Goal: Task Accomplishment & Management: Use online tool/utility

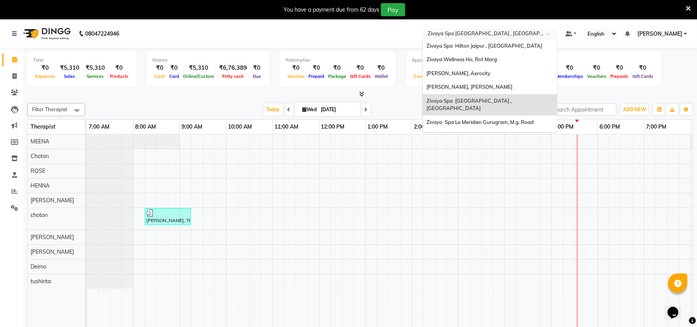
click at [473, 31] on input "text" at bounding box center [482, 35] width 112 height 8
click at [476, 82] on div "Sayaji Zivaya, Vijay Nagar" at bounding box center [490, 87] width 135 height 14
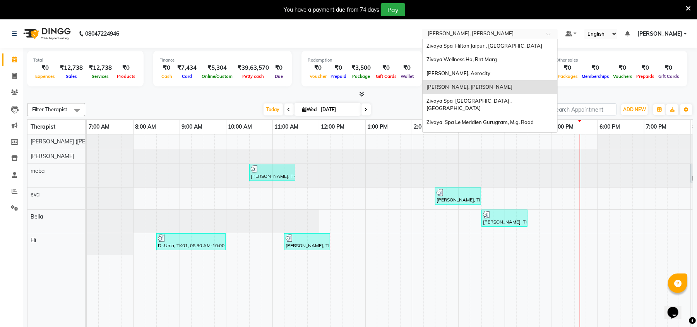
click at [482, 31] on input "text" at bounding box center [482, 35] width 112 height 8
click at [477, 96] on div "Zivaya Spa [GEOGRAPHIC_DATA] , [GEOGRAPHIC_DATA]" at bounding box center [490, 104] width 135 height 21
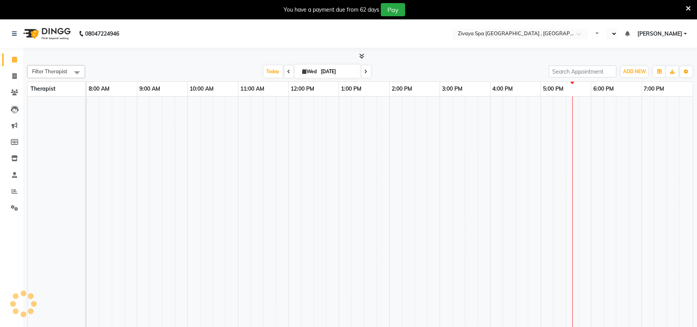
select select "en"
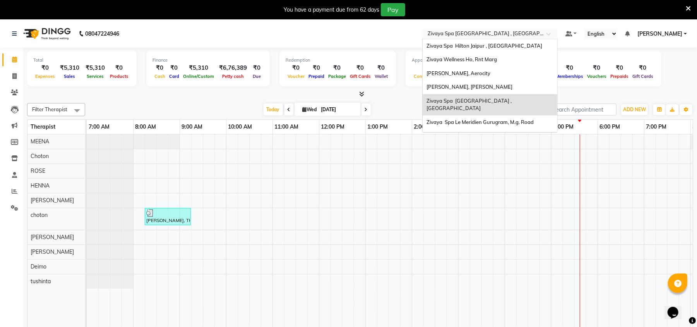
click at [496, 38] on input "text" at bounding box center [482, 35] width 112 height 8
click at [499, 119] on span "Zivaya Spa Le Meridien Gurugram, M.g. Road" at bounding box center [480, 122] width 107 height 6
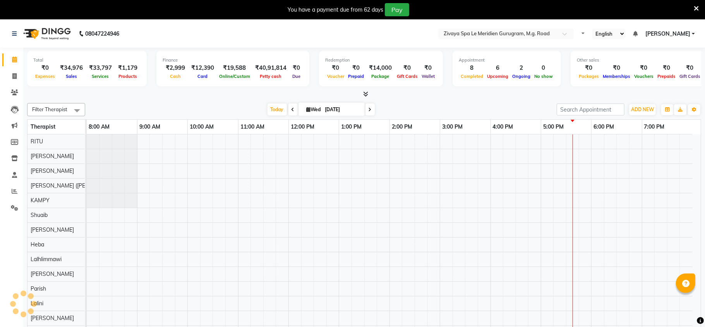
select select "en"
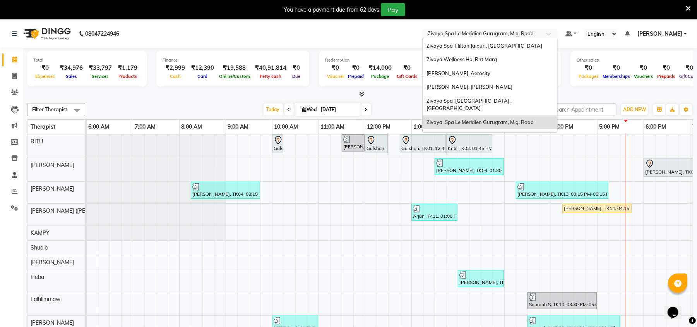
click at [496, 36] on input "text" at bounding box center [482, 35] width 112 height 8
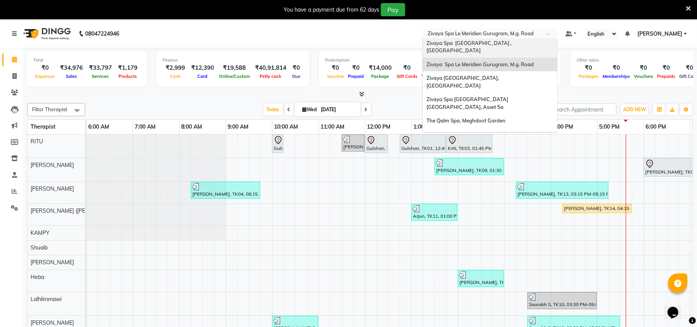
scroll to position [59, 0]
click at [485, 91] on div "Zivaya Spa Pride Plaza New Delhi, Asset 5a" at bounding box center [490, 101] width 135 height 21
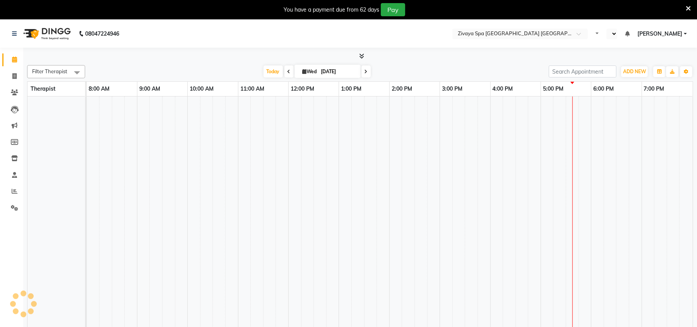
select select "en"
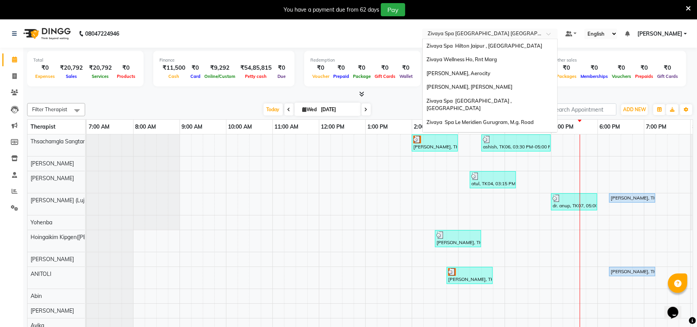
click at [478, 34] on input "text" at bounding box center [482, 35] width 112 height 8
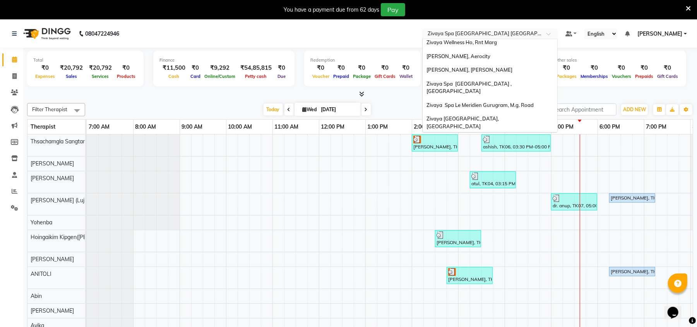
scroll to position [16, 0]
click at [479, 58] on span "[PERSON_NAME], Aerocity" at bounding box center [459, 57] width 64 height 6
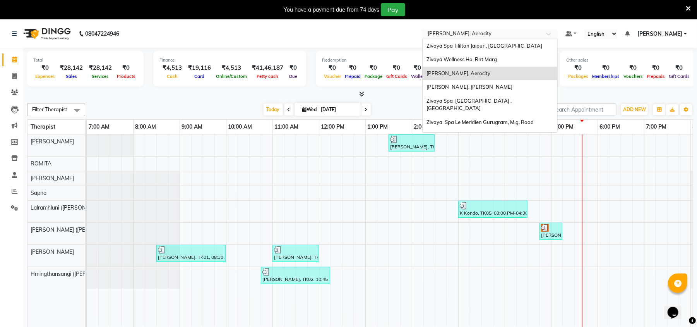
click at [449, 34] on input "text" at bounding box center [482, 35] width 112 height 8
click at [460, 101] on span "Zivaya Spa The Ummed Ahmedabad , Hansol" at bounding box center [470, 105] width 86 height 14
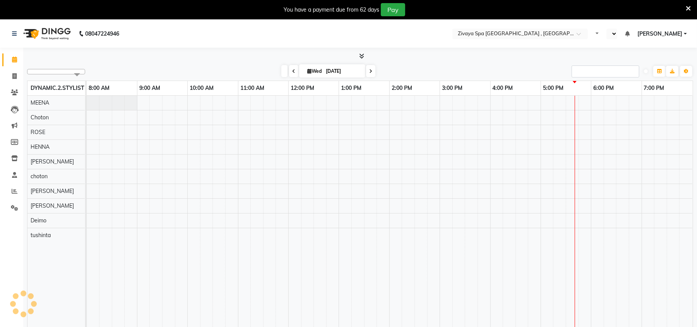
select select "en"
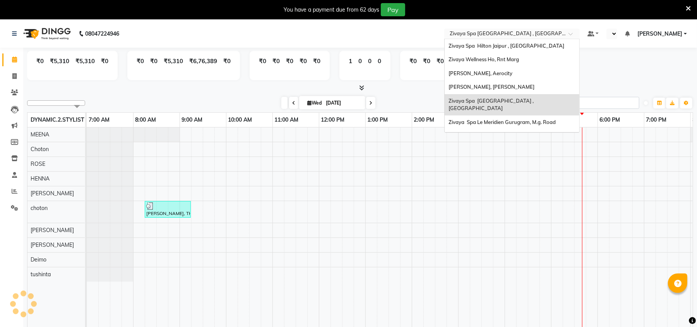
click at [478, 33] on input "text" at bounding box center [504, 35] width 112 height 8
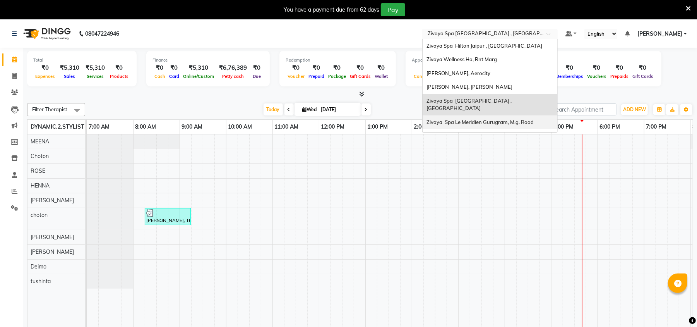
click at [489, 119] on span "Zivaya Spa Le Meridien Gurugram, M.g. Road" at bounding box center [480, 122] width 107 height 6
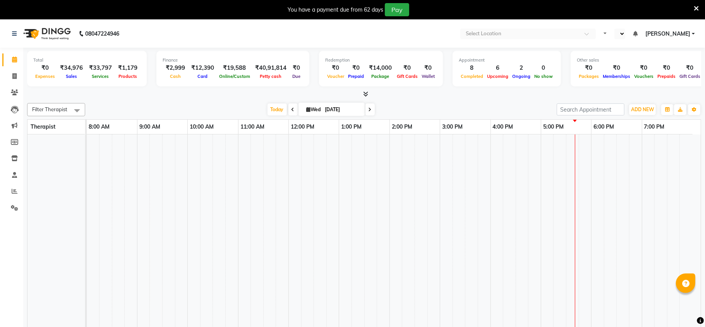
select select "en"
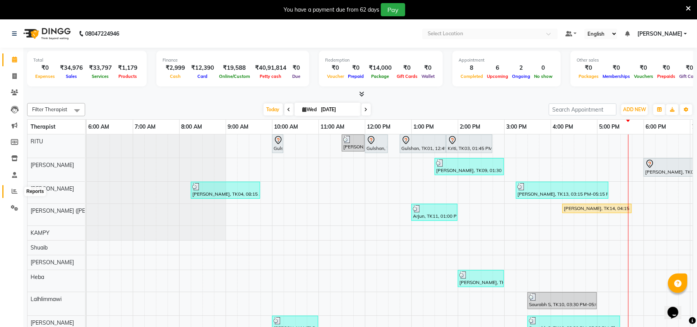
click at [14, 194] on icon at bounding box center [15, 191] width 6 height 6
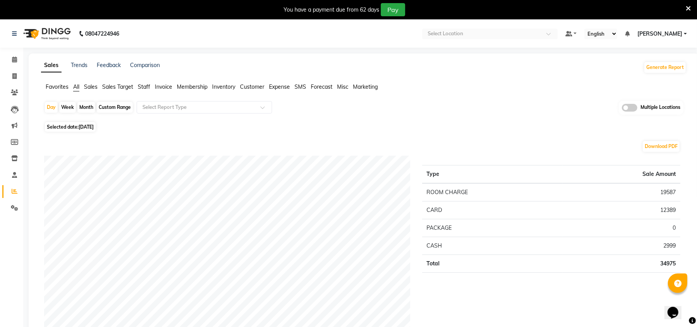
click at [91, 85] on span "Sales" at bounding box center [91, 86] width 14 height 7
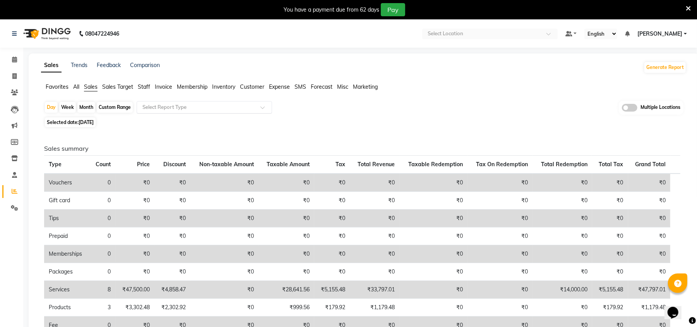
click at [202, 108] on input "text" at bounding box center [196, 107] width 111 height 8
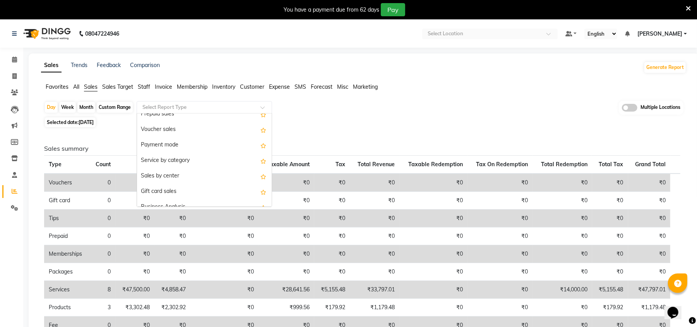
scroll to position [116, 0]
click at [198, 170] on div "Sales by center" at bounding box center [204, 175] width 135 height 15
select select "full_report"
select select "csv"
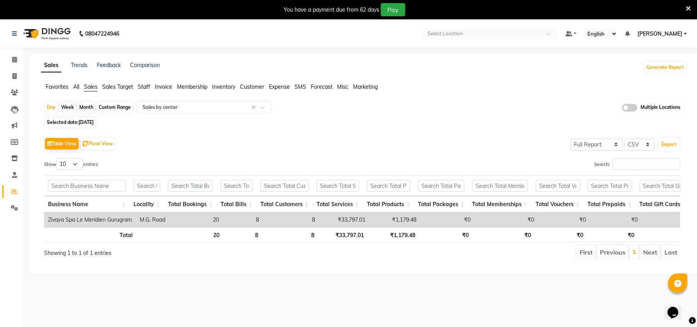
click at [635, 109] on span at bounding box center [629, 108] width 15 height 8
click at [622, 109] on input "checkbox" at bounding box center [622, 109] width 0 height 0
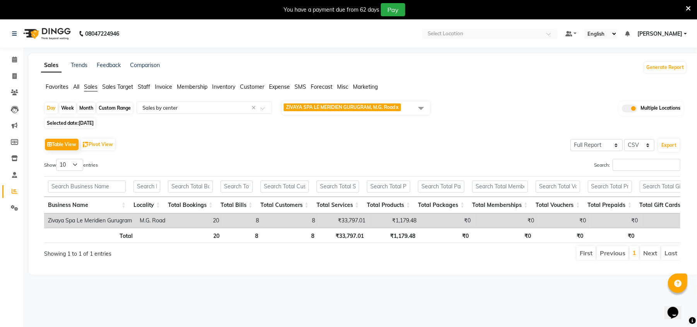
click at [415, 111] on span at bounding box center [420, 108] width 15 height 15
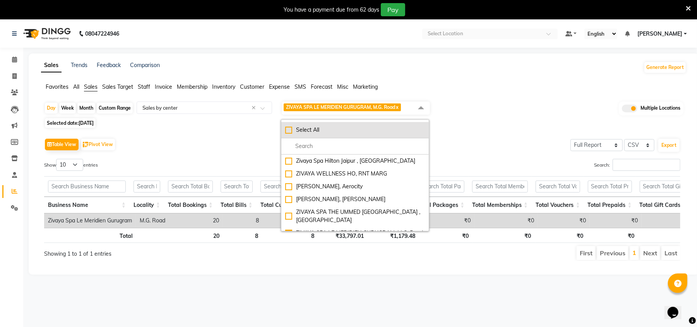
click at [290, 130] on div "Select All" at bounding box center [355, 130] width 140 height 8
checkbox input "true"
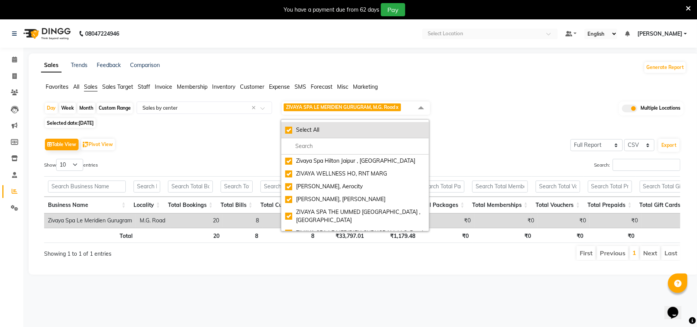
checkbox input "true"
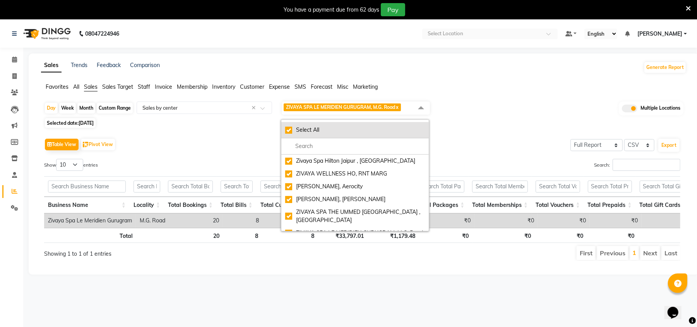
checkbox input "true"
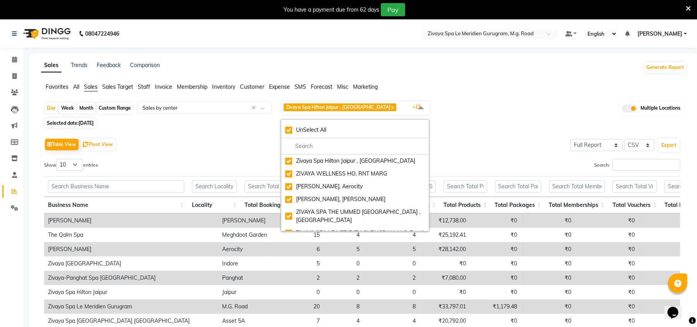
click at [90, 106] on div "Month" at bounding box center [86, 108] width 18 height 11
select select "9"
select select "2025"
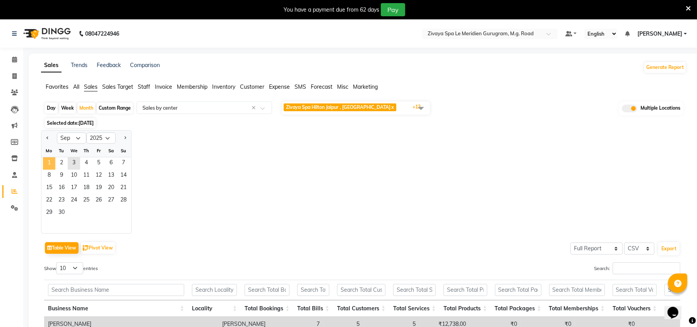
click at [51, 161] on span "1" at bounding box center [49, 163] width 12 height 12
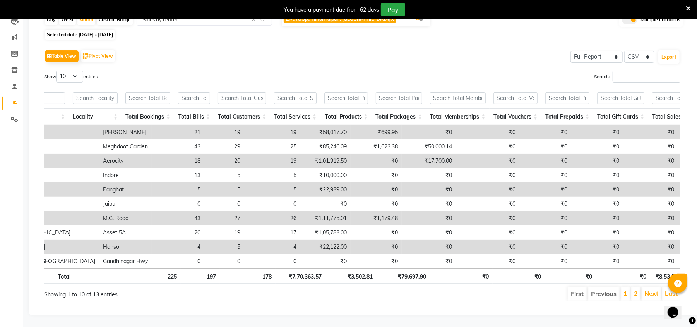
scroll to position [0, 130]
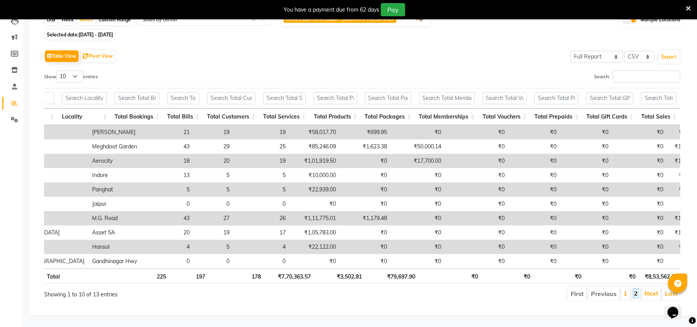
click at [635, 289] on link "2" at bounding box center [636, 293] width 4 height 8
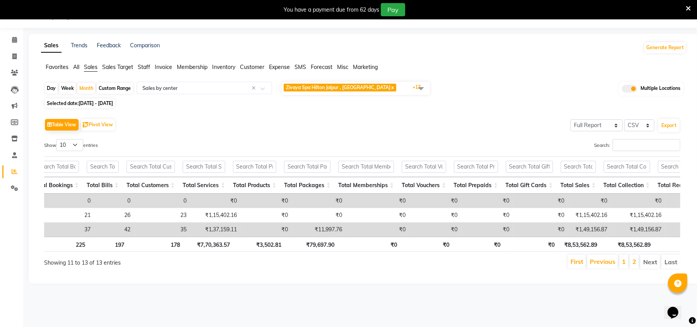
scroll to position [19, 0]
click at [50, 87] on div "Day" at bounding box center [51, 88] width 13 height 11
select select "9"
select select "2025"
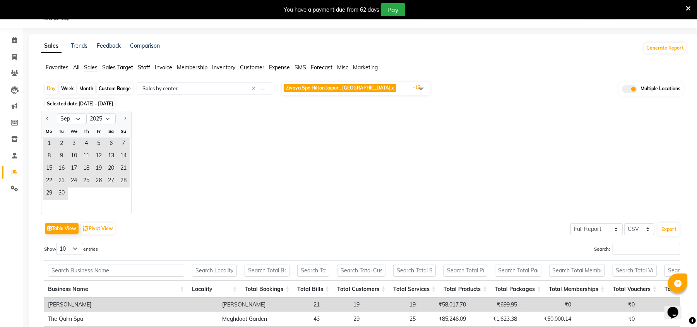
click at [65, 101] on span "Selected date: [DATE] - [DATE]" at bounding box center [80, 104] width 70 height 10
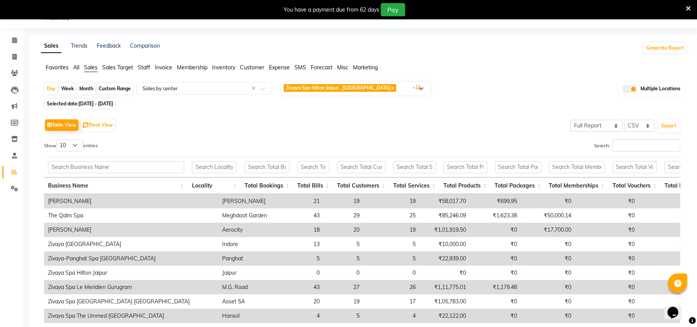
click at [88, 104] on span "[DATE] - [DATE]" at bounding box center [96, 104] width 34 height 6
select select "9"
select select "2025"
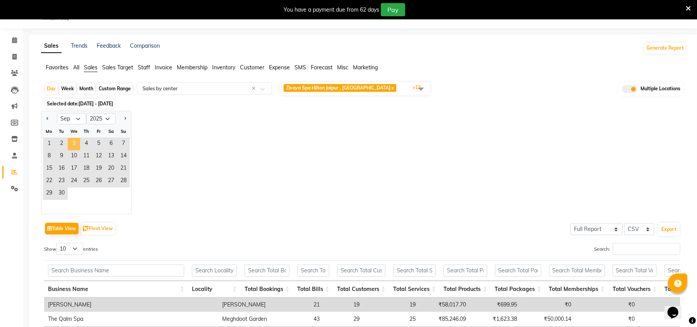
click at [76, 143] on span "3" at bounding box center [74, 144] width 12 height 12
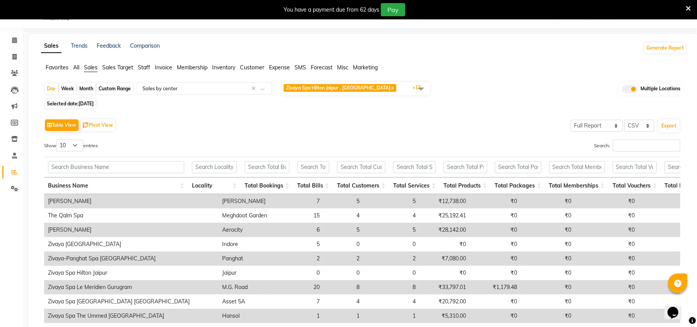
scroll to position [105, 0]
